Goal: Information Seeking & Learning: Learn about a topic

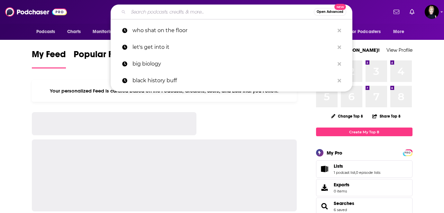
click at [158, 12] on input "Search podcasts, credits, & more..." at bounding box center [221, 12] width 186 height 10
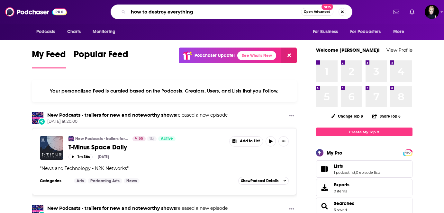
type input "how to destroy everything"
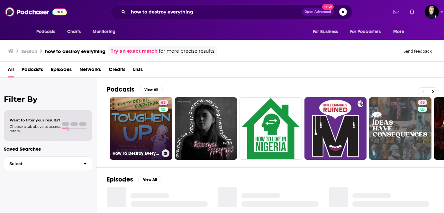
click at [126, 126] on link "63 How To Destroy Everything" at bounding box center [141, 129] width 62 height 62
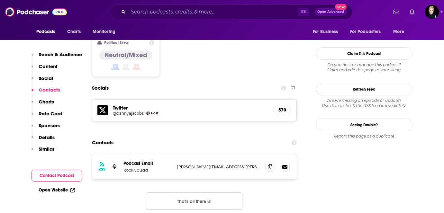
scroll to position [567, 0]
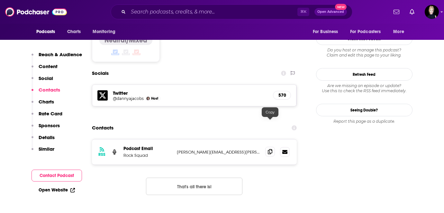
click at [271, 149] on icon at bounding box center [270, 151] width 5 height 5
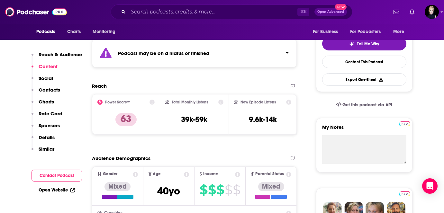
scroll to position [0, 0]
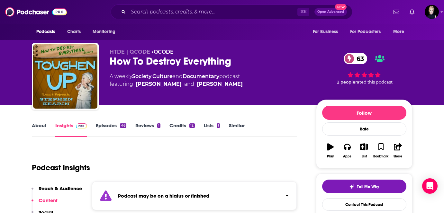
click at [45, 126] on link "About" at bounding box center [39, 130] width 14 height 15
